Goal: Find specific page/section: Find specific page/section

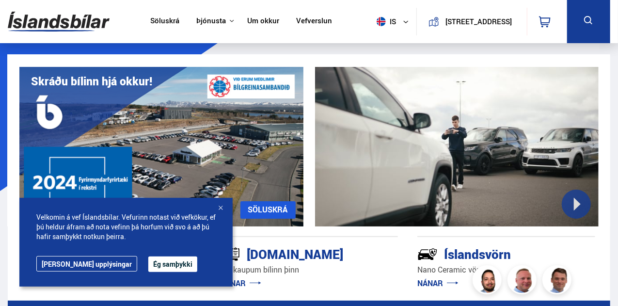
click at [219, 209] on div at bounding box center [221, 209] width 10 height 10
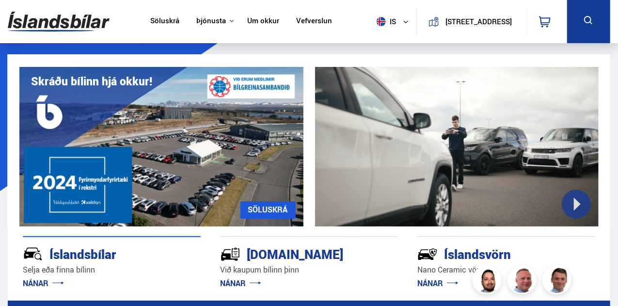
click at [387, 20] on button "is" at bounding box center [395, 21] width 44 height 29
click at [383, 46] on link "en" at bounding box center [387, 41] width 51 height 14
click at [161, 17] on link "Söluskrá" at bounding box center [162, 21] width 29 height 10
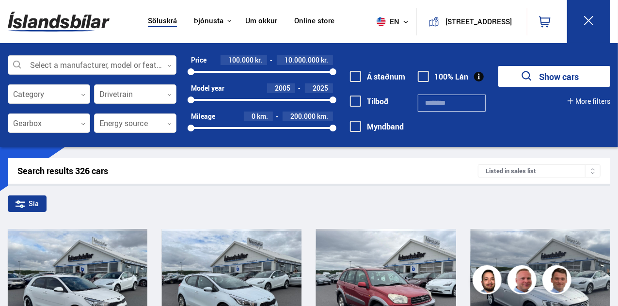
drag, startPoint x: 192, startPoint y: 96, endPoint x: 374, endPoint y: 99, distance: 181.5
click at [374, 99] on div "Select a manufacturer, model or feature 0 Category 0 Drivetrain 0 Gearbox 0 Ene…" at bounding box center [309, 99] width 618 height 89
drag, startPoint x: 192, startPoint y: 99, endPoint x: 356, endPoint y: 100, distance: 164.0
click at [356, 100] on div "Select a manufacturer, model or feature 0 Category 0 Drivetrain 0 Gearbox 0 Ene…" at bounding box center [309, 99] width 618 height 89
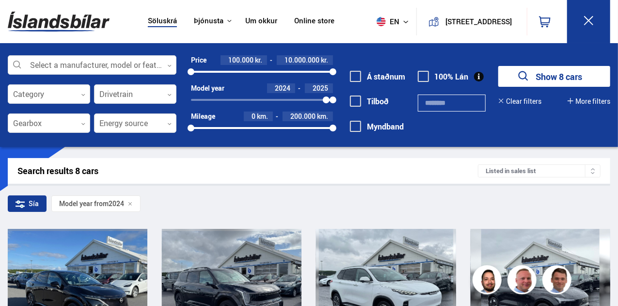
click at [573, 71] on button "Show 8 cars" at bounding box center [555, 76] width 112 height 21
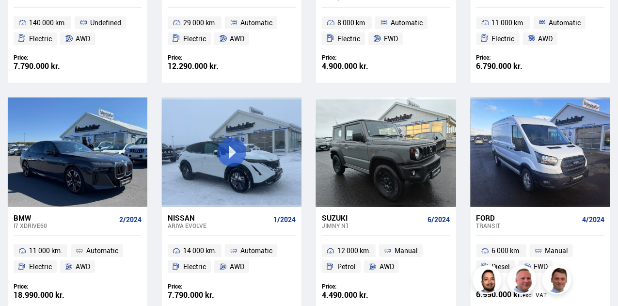
scroll to position [361, 0]
